Goal: Information Seeking & Learning: Understand process/instructions

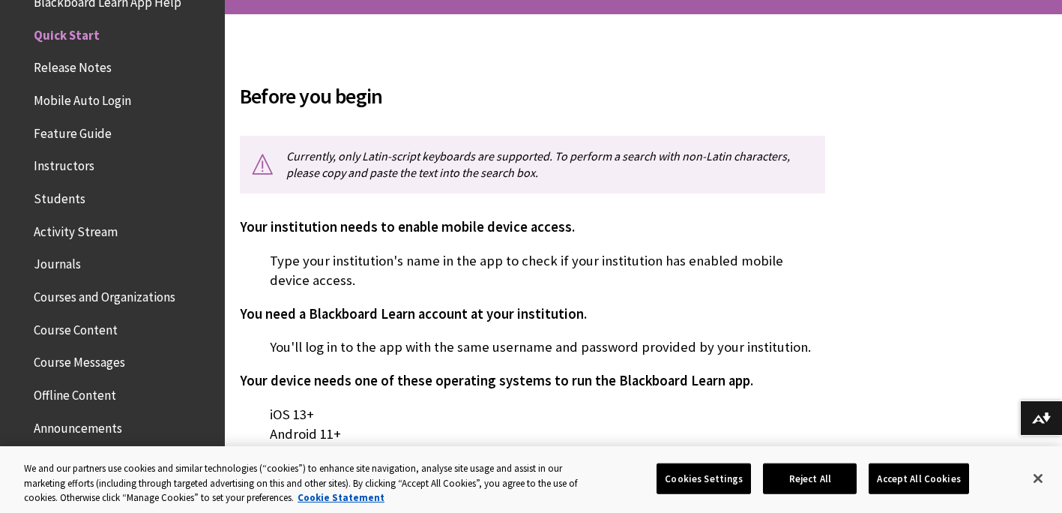
scroll to position [300, 0]
click at [938, 471] on button "Accept All Cookies" at bounding box center [918, 477] width 100 height 31
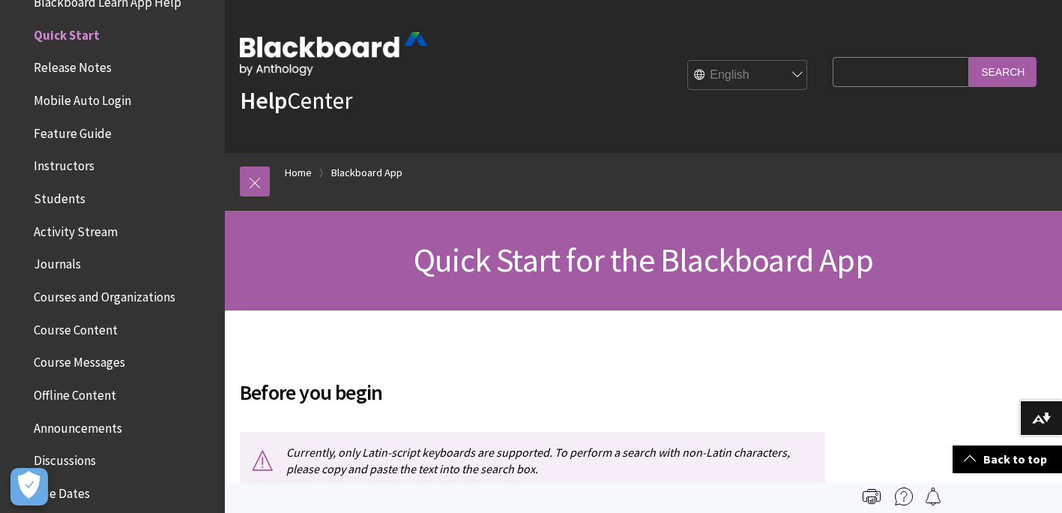
scroll to position [0, 0]
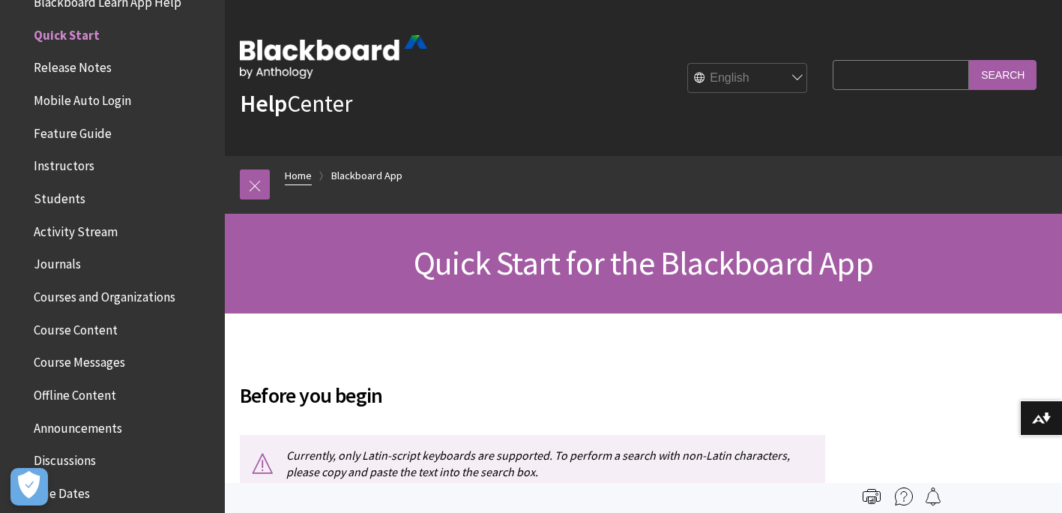
click at [294, 178] on link "Home" at bounding box center [298, 175] width 27 height 19
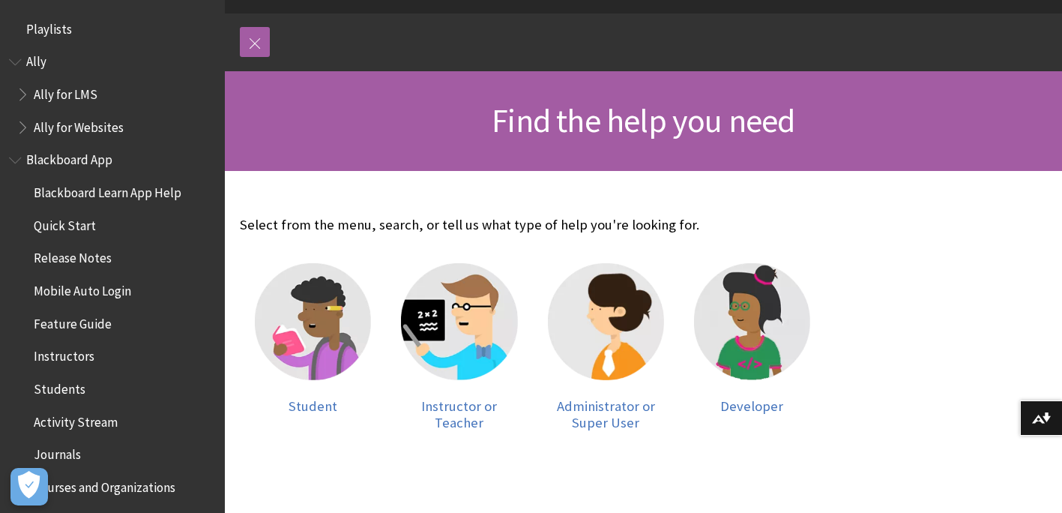
scroll to position [225, 0]
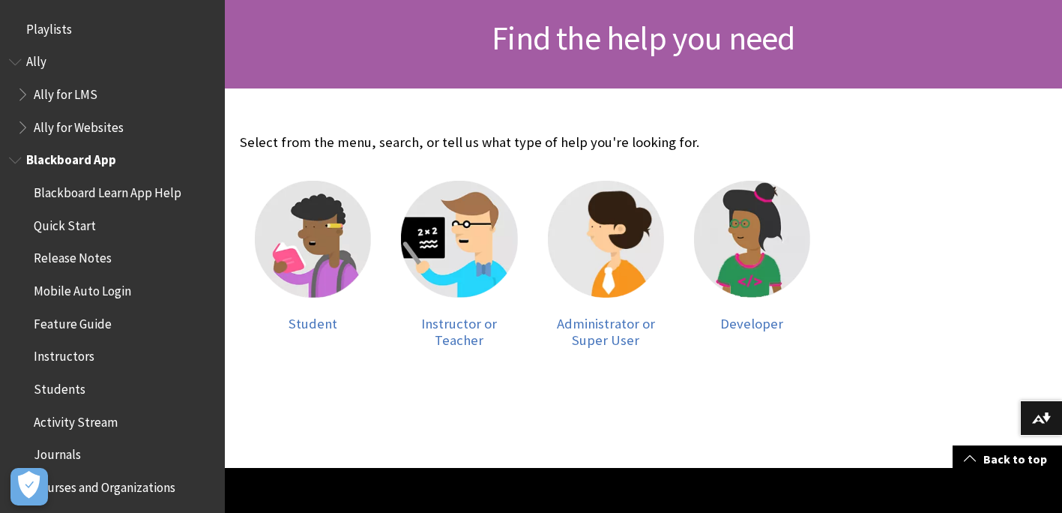
click at [77, 393] on span "Students" at bounding box center [60, 386] width 52 height 20
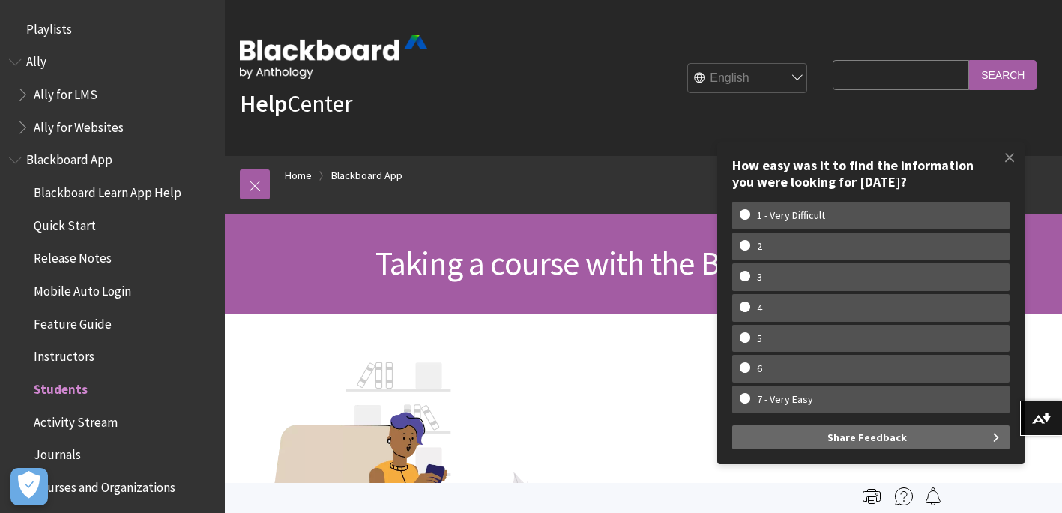
click at [587, 115] on div "Help Center English عربية Català Cymraeg Deutsch Español Suomi Français עברית I…" at bounding box center [643, 78] width 837 height 156
click at [300, 54] on img at bounding box center [333, 56] width 187 height 43
click at [294, 66] on img at bounding box center [333, 56] width 187 height 43
click at [1005, 157] on span at bounding box center [1009, 157] width 31 height 31
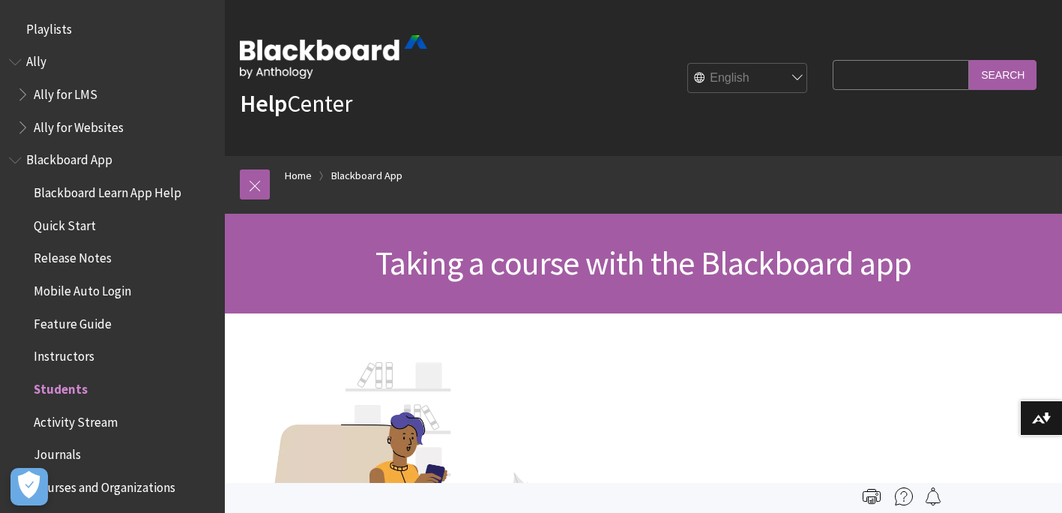
click at [62, 228] on span "Quick Start" at bounding box center [65, 223] width 62 height 20
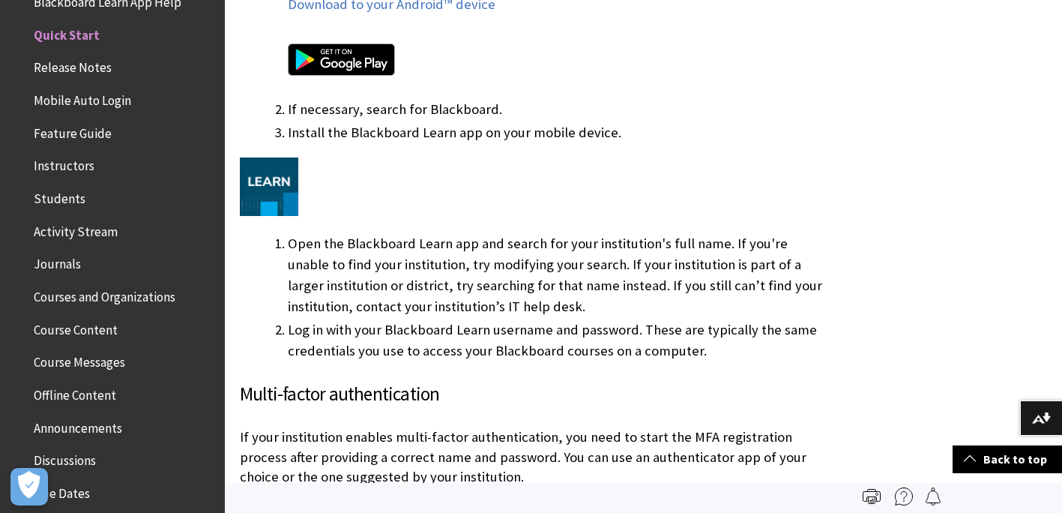
scroll to position [974, 0]
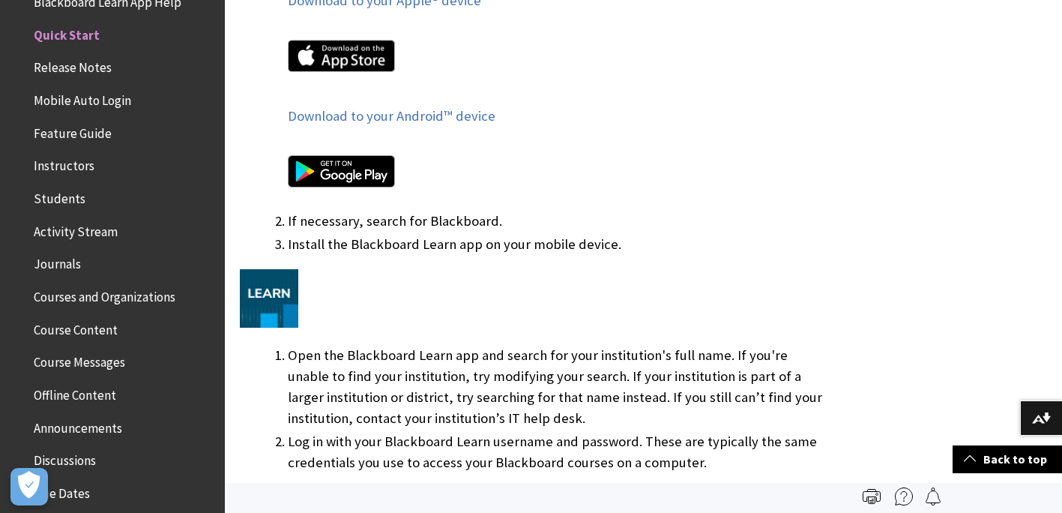
click at [370, 168] on img at bounding box center [341, 171] width 107 height 32
